Goal: Navigation & Orientation: Find specific page/section

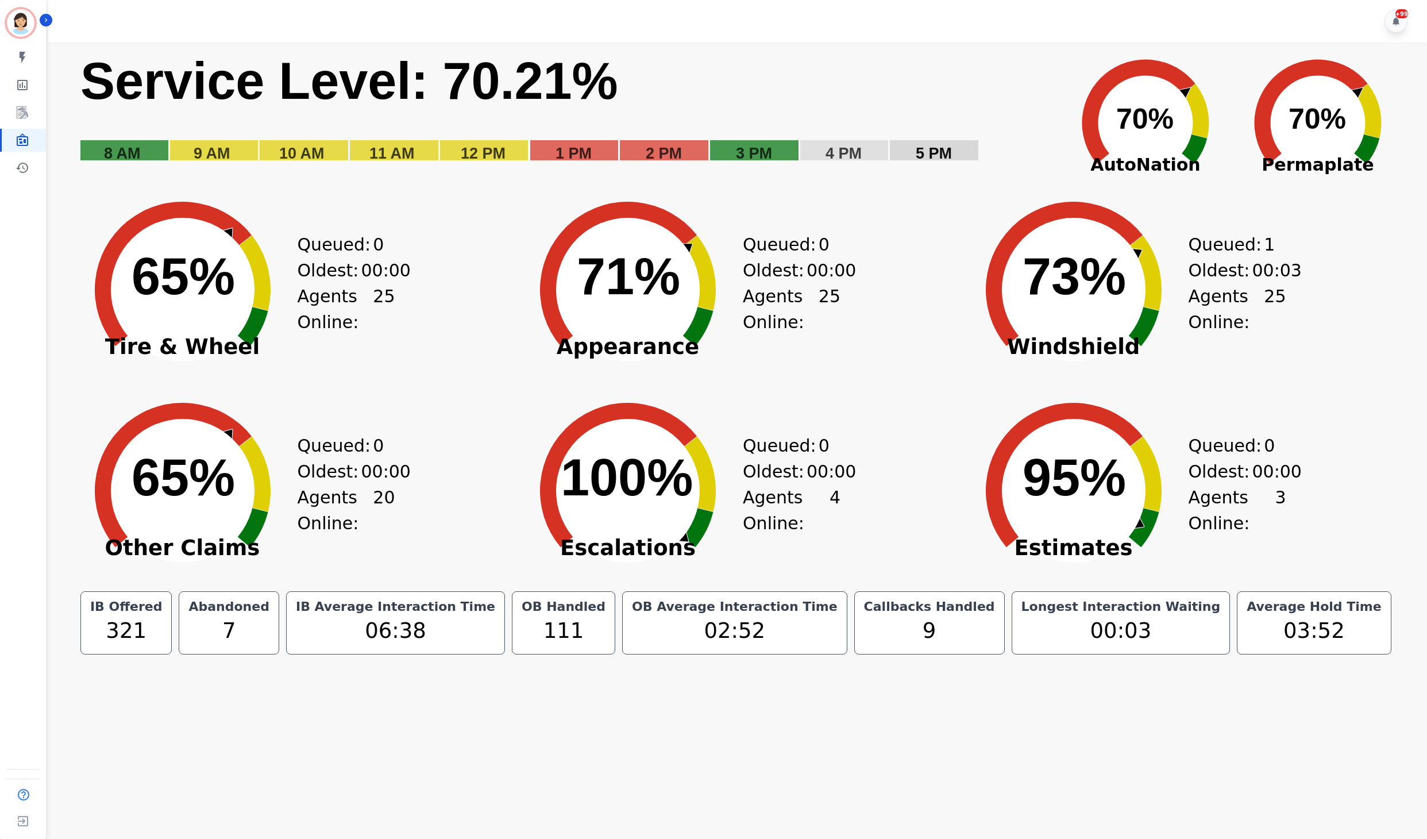
click at [893, 191] on div "Created with Highcharts 10.3.3 71% ​ 71% Appearance Queued: 0 Oldest: 00:00 Age…" at bounding box center [736, 280] width 446 height 201
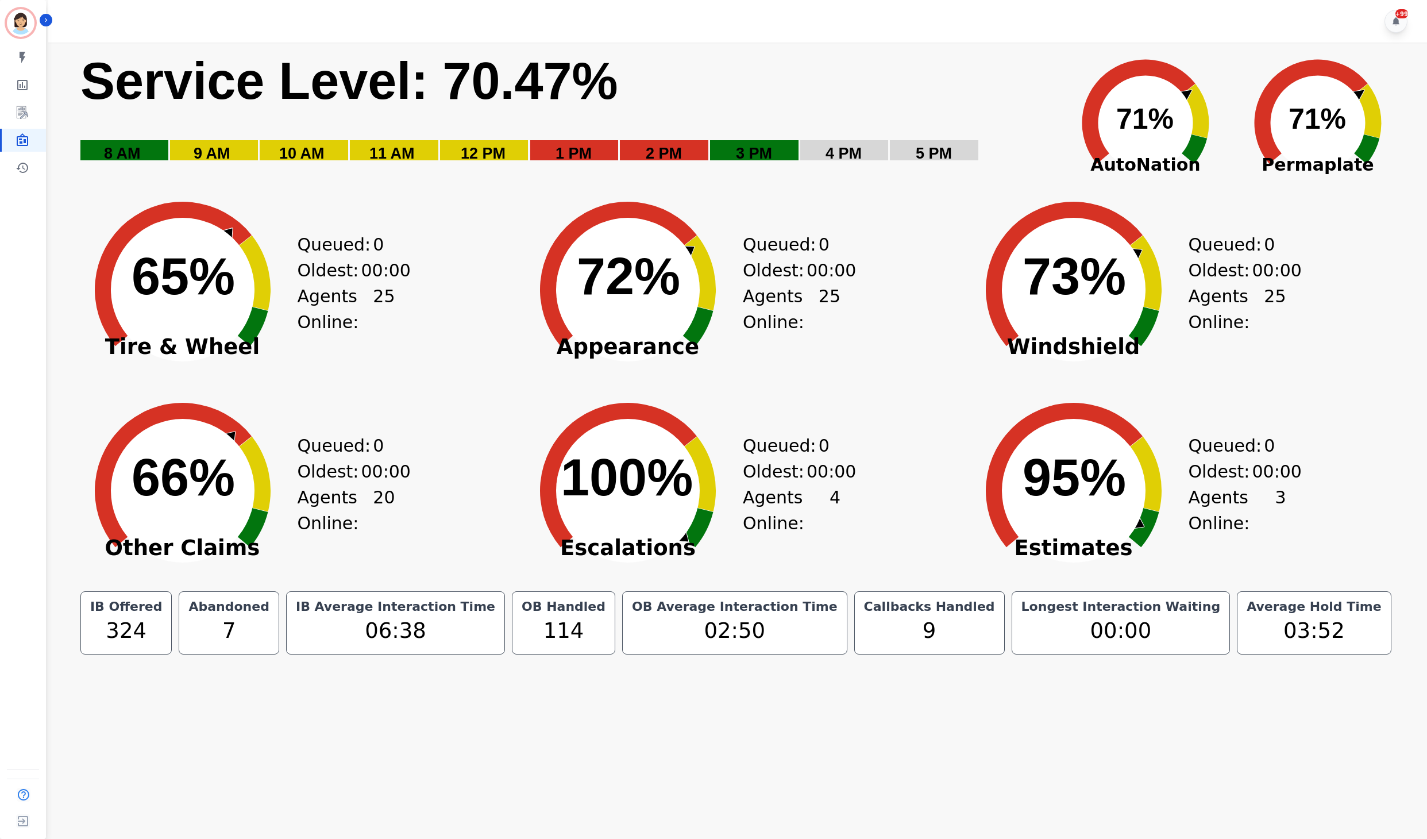
click at [954, 185] on div "Created with Highcharts 10.3.3 72% ​ 72% Appearance Queued: 0 Oldest: 00:00 Age…" at bounding box center [736, 280] width 446 height 201
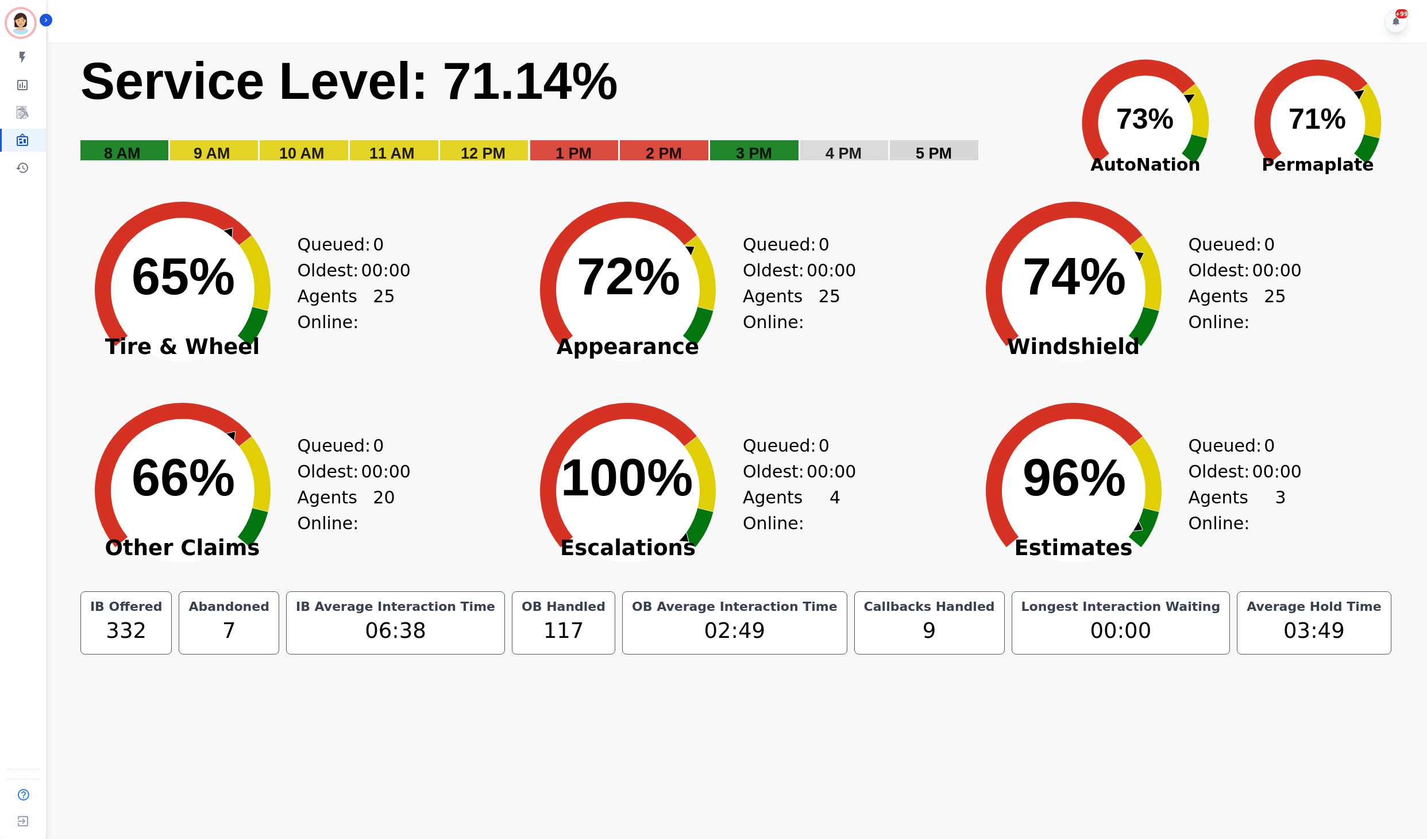
click at [946, 178] on rect "Service Level: 0%" at bounding box center [565, 114] width 973 height 129
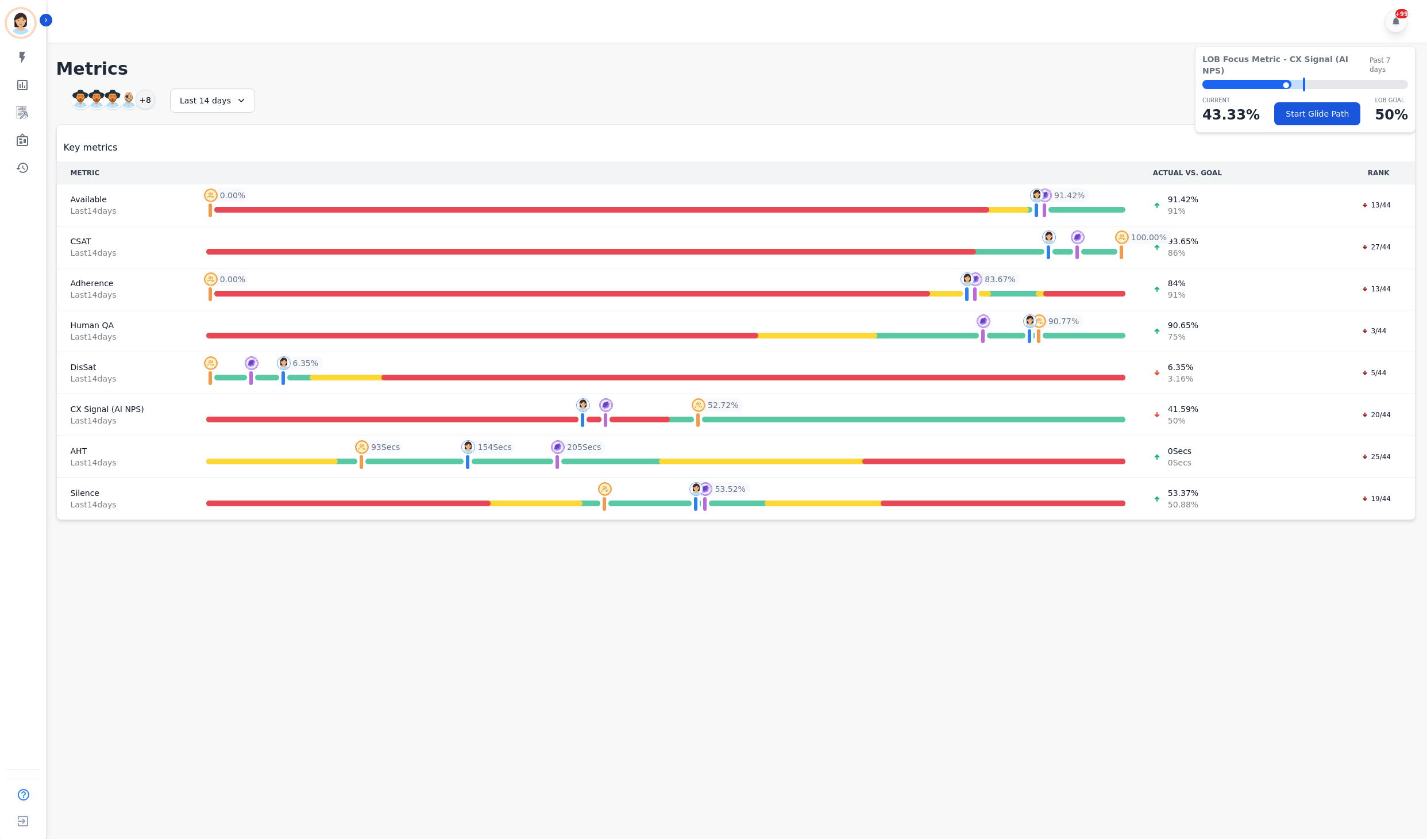
click at [1094, 34] on div "+99" at bounding box center [739, 21] width 1383 height 43
click at [17, 113] on icon "Sidebar" at bounding box center [23, 113] width 14 height 14
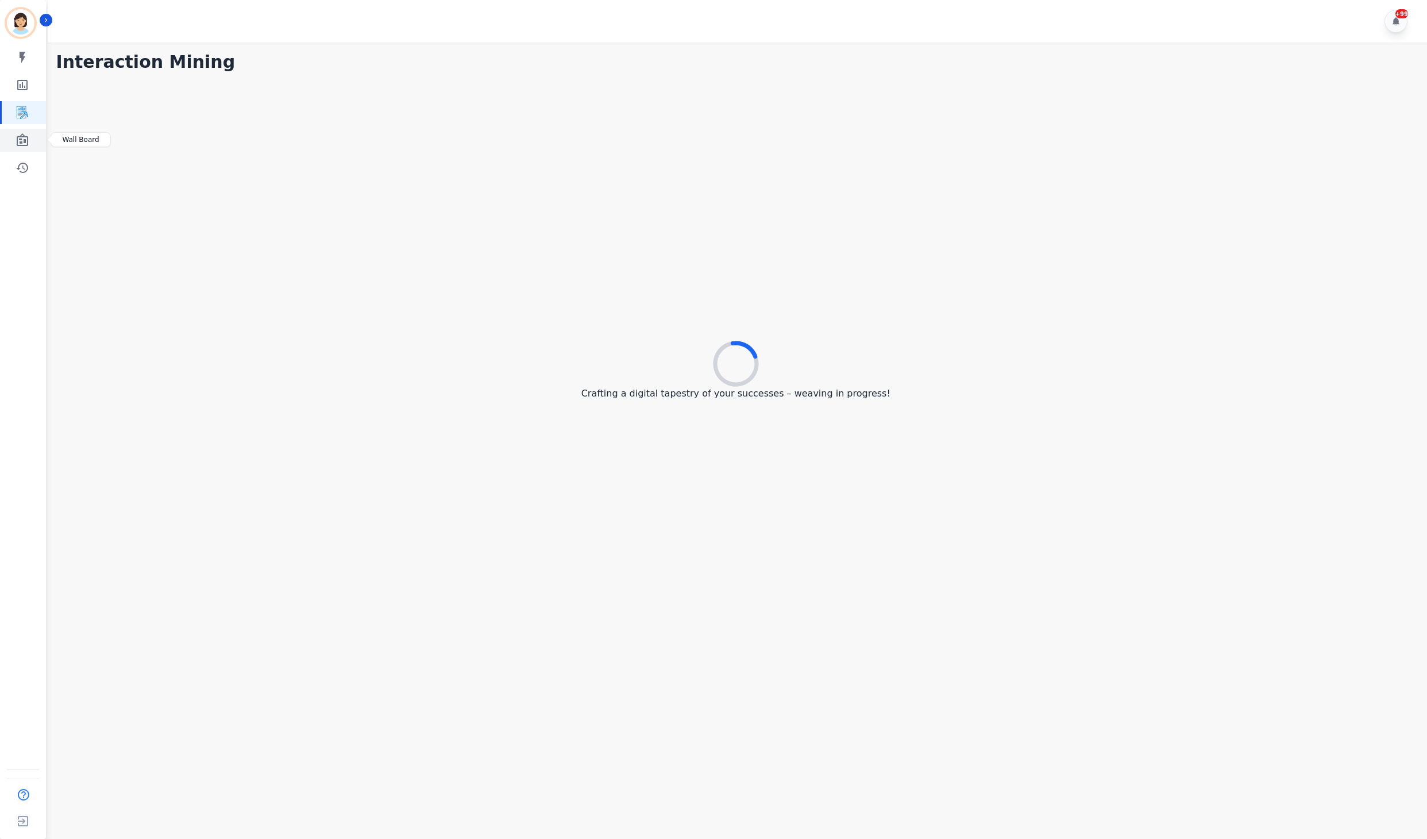
click at [20, 141] on icon "Sidebar" at bounding box center [22, 139] width 11 height 13
